Goal: Information Seeking & Learning: Learn about a topic

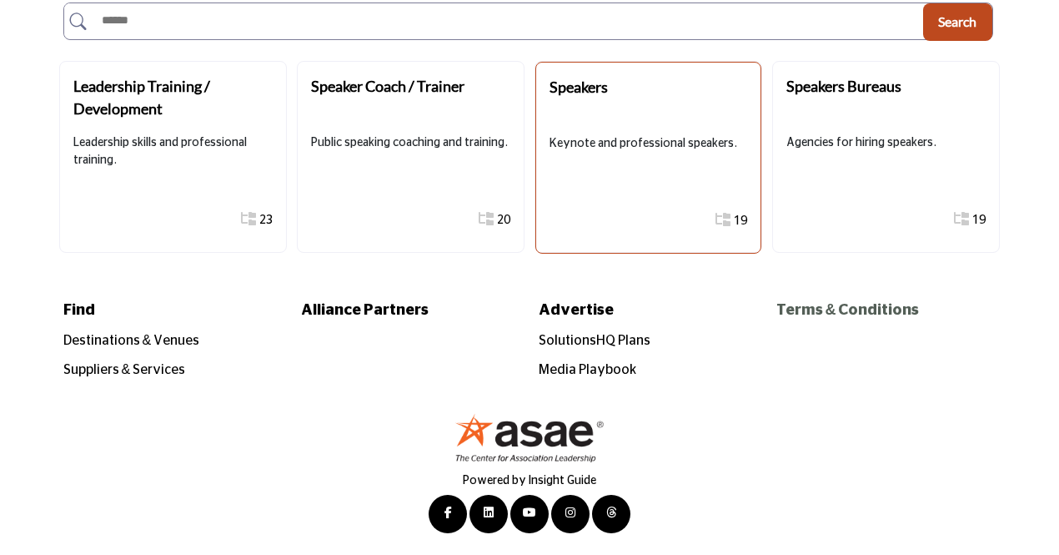
scroll to position [234, 0]
click at [682, 135] on p "Keynote and professional speakers." at bounding box center [649, 144] width 198 height 18
click at [580, 85] on b "Speakers" at bounding box center [579, 87] width 58 height 18
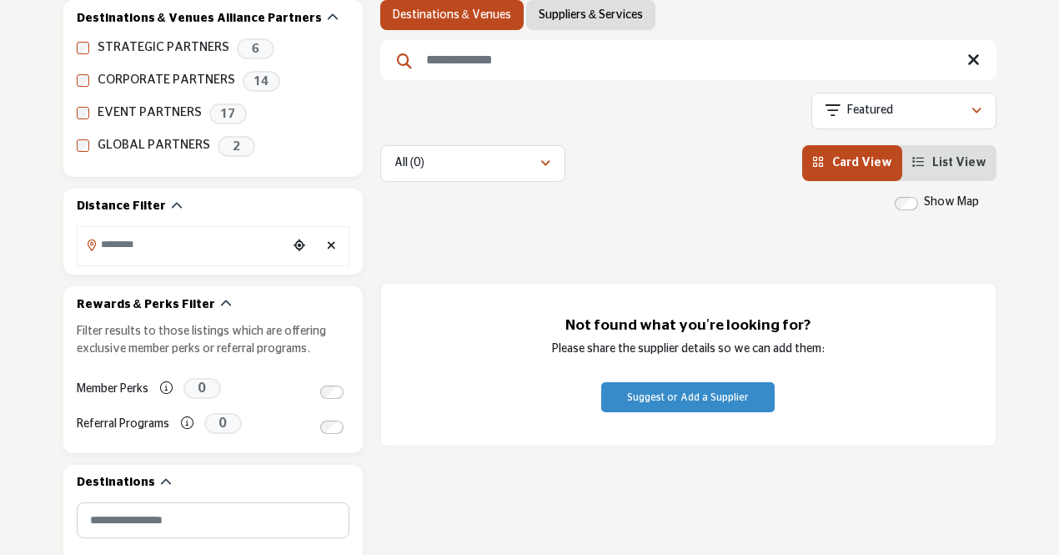
scroll to position [167, 0]
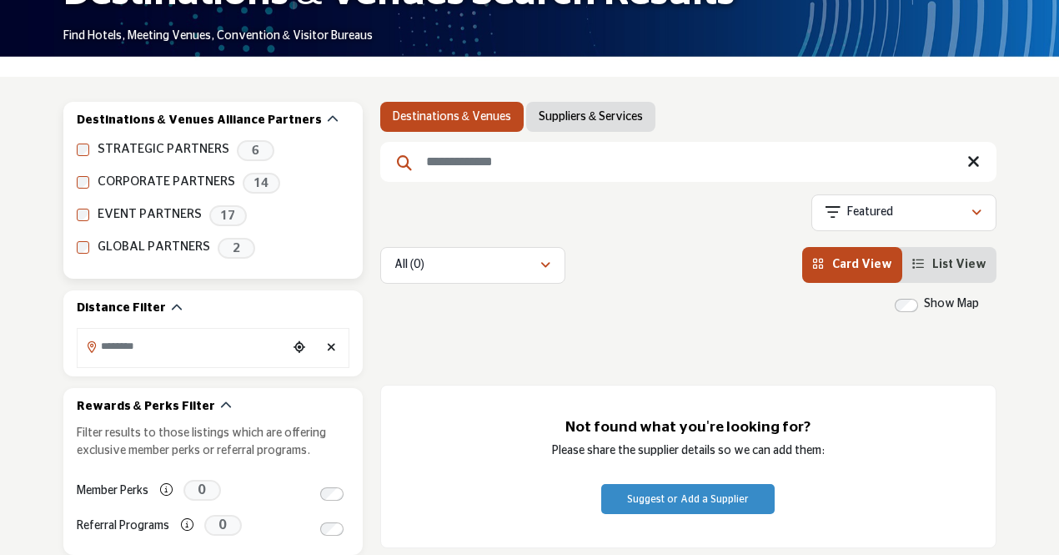
click at [136, 213] on label "EVENT PARTNERS" at bounding box center [150, 214] width 104 height 19
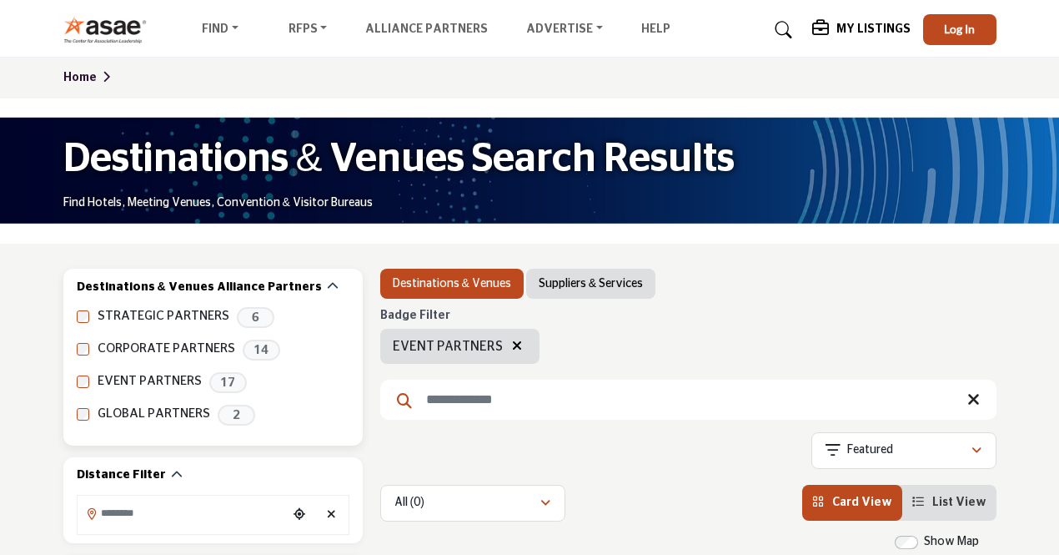
click at [215, 368] on div "STRATEGIC PARTNERS 6 CORPORATE PARTNERS 14 EVENT PARTNERS 17 GLOBAL PARTNERS 2 …" at bounding box center [213, 366] width 273 height 118
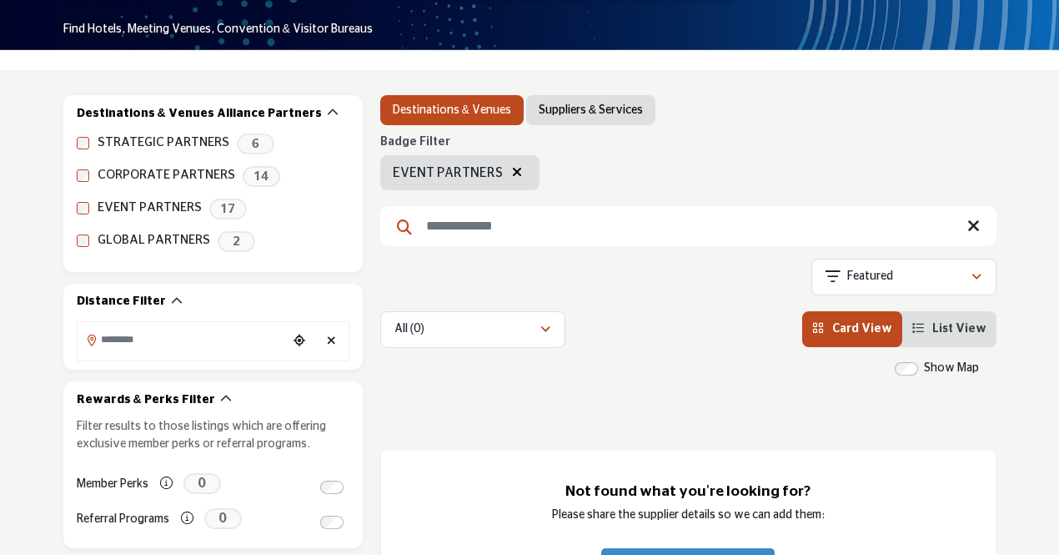
scroll to position [167, 0]
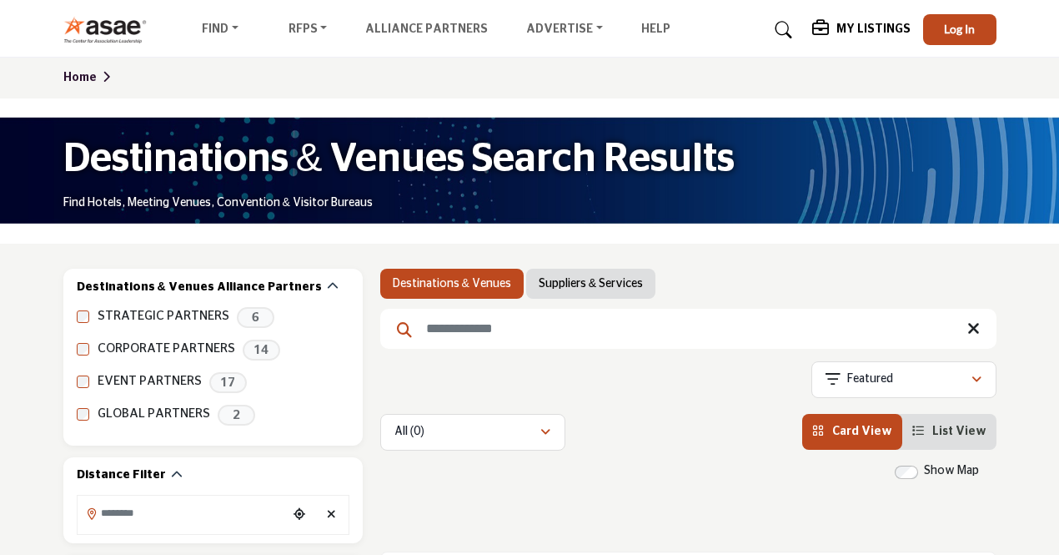
click at [582, 283] on link "Suppliers & Services" at bounding box center [591, 283] width 104 height 17
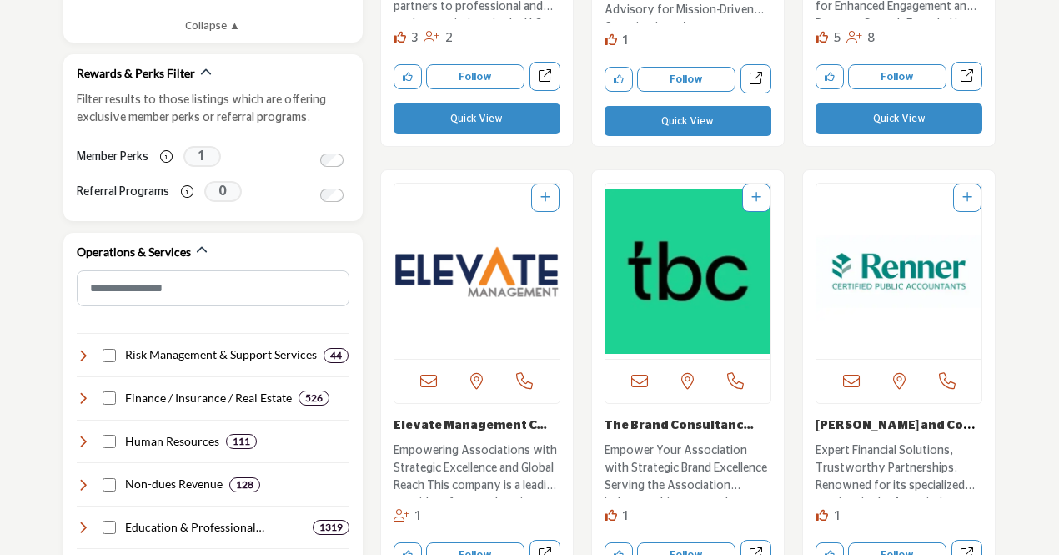
scroll to position [917, 0]
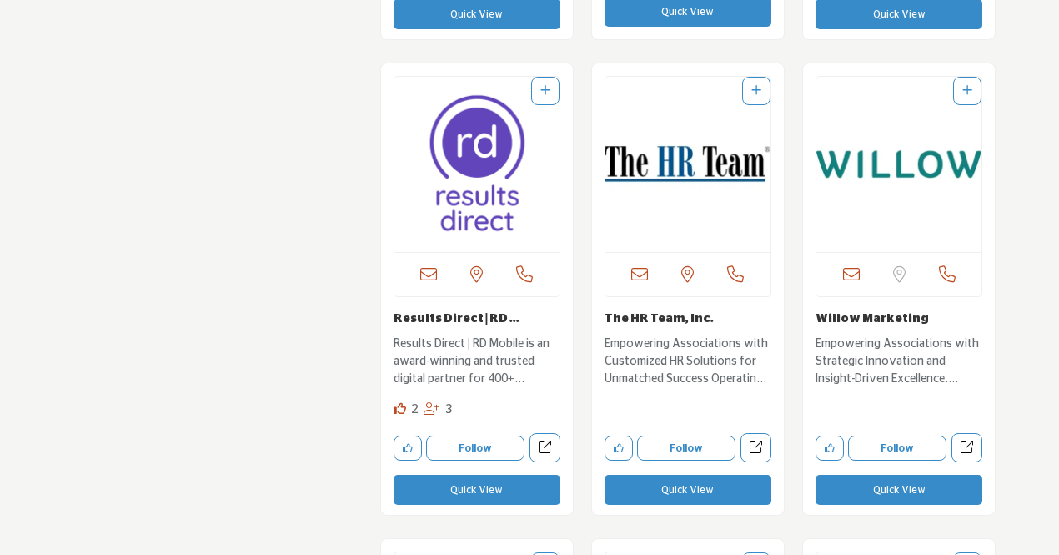
scroll to position [2836, 0]
